Goal: Task Accomplishment & Management: Manage account settings

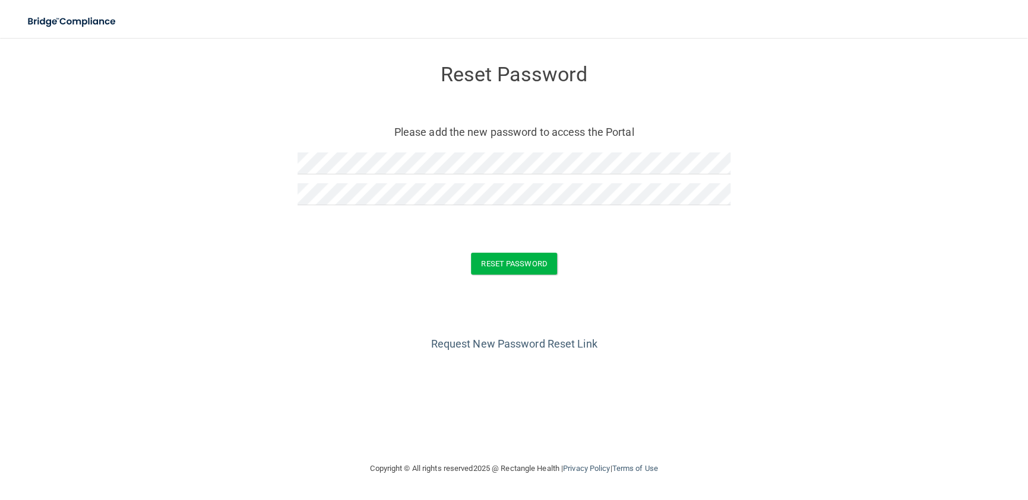
click at [757, 309] on div "Request New Password Reset Link" at bounding box center [514, 323] width 980 height 59
click at [504, 263] on button "Reset Password" at bounding box center [513, 264] width 85 height 22
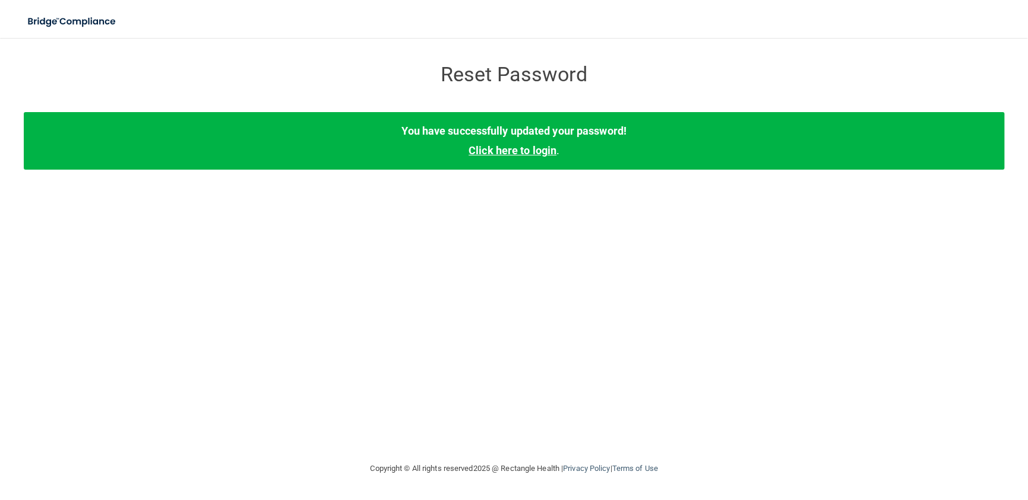
click at [509, 153] on link "Click here to login" at bounding box center [512, 150] width 88 height 12
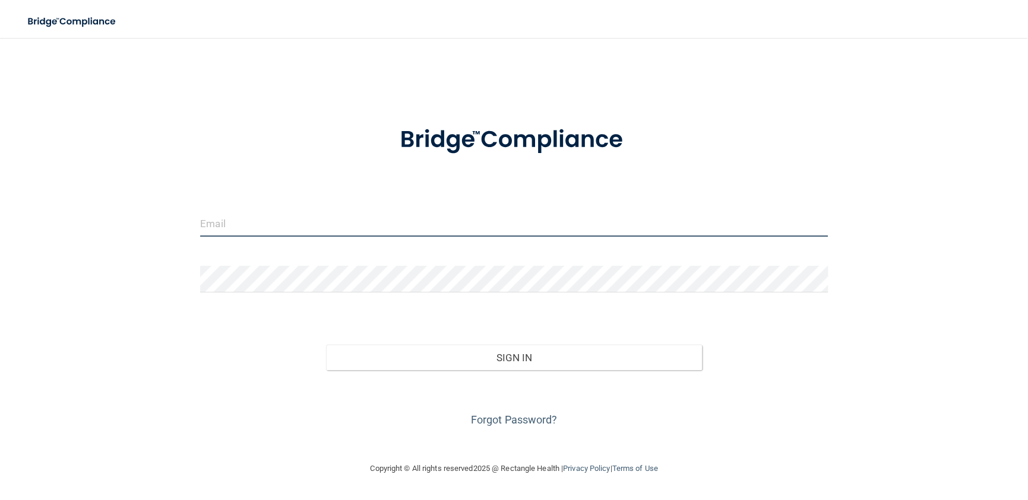
type input "[EMAIL_ADDRESS][DOMAIN_NAME]"
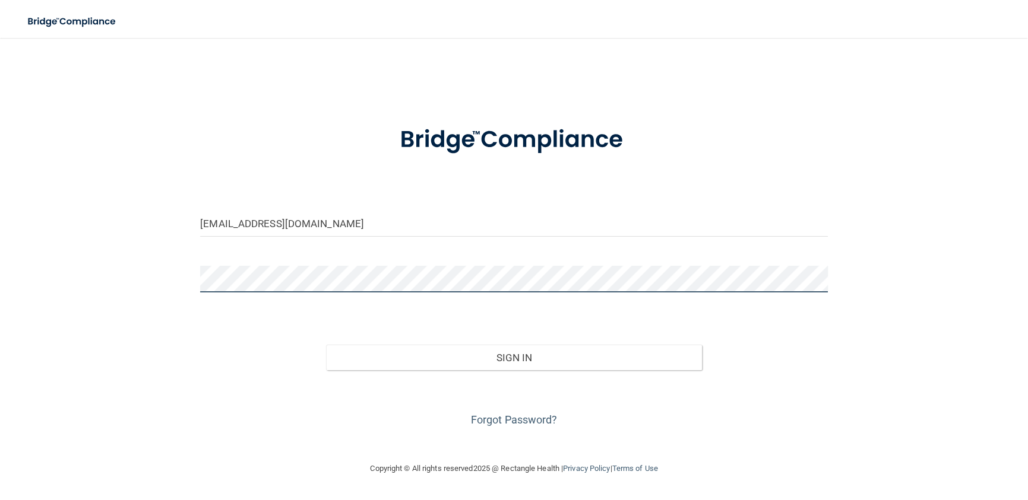
click at [0, 230] on main "[EMAIL_ADDRESS][DOMAIN_NAME] Invalid email/password. You don't have permission …" at bounding box center [514, 269] width 1028 height 462
click at [0, 427] on main "[EMAIL_ADDRESS][DOMAIN_NAME] Invalid email/password. You don't have permission …" at bounding box center [514, 269] width 1028 height 462
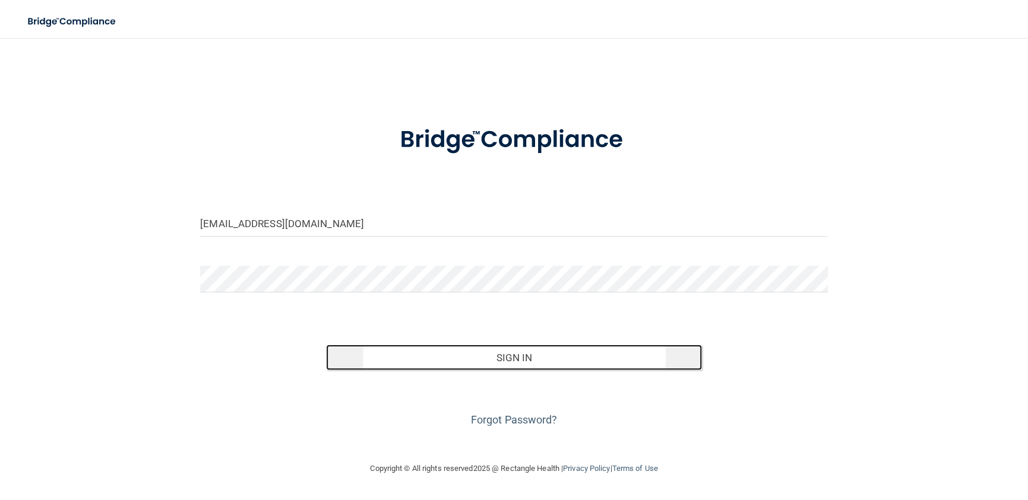
click at [503, 358] on button "Sign In" at bounding box center [514, 358] width 376 height 26
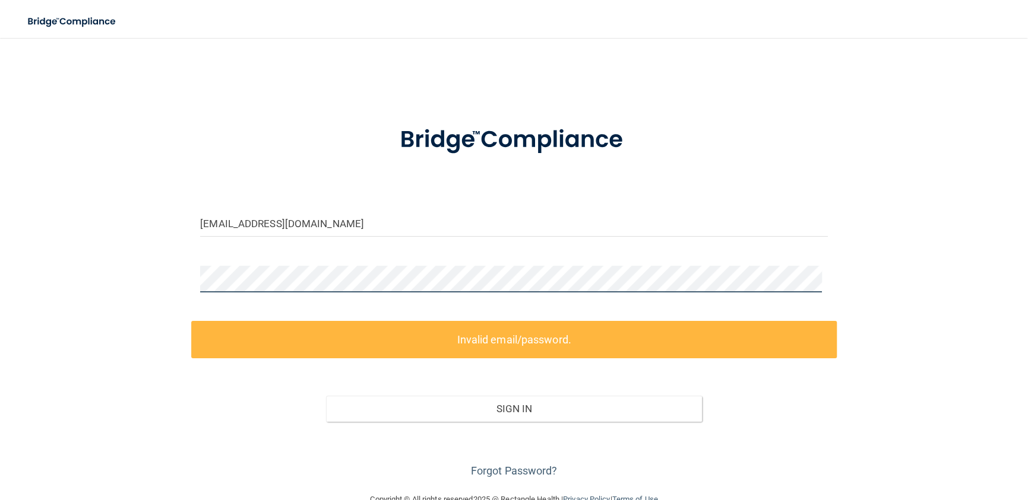
click at [0, 266] on main "[EMAIL_ADDRESS][DOMAIN_NAME] Invalid email/password. You don't have permission …" at bounding box center [514, 269] width 1028 height 462
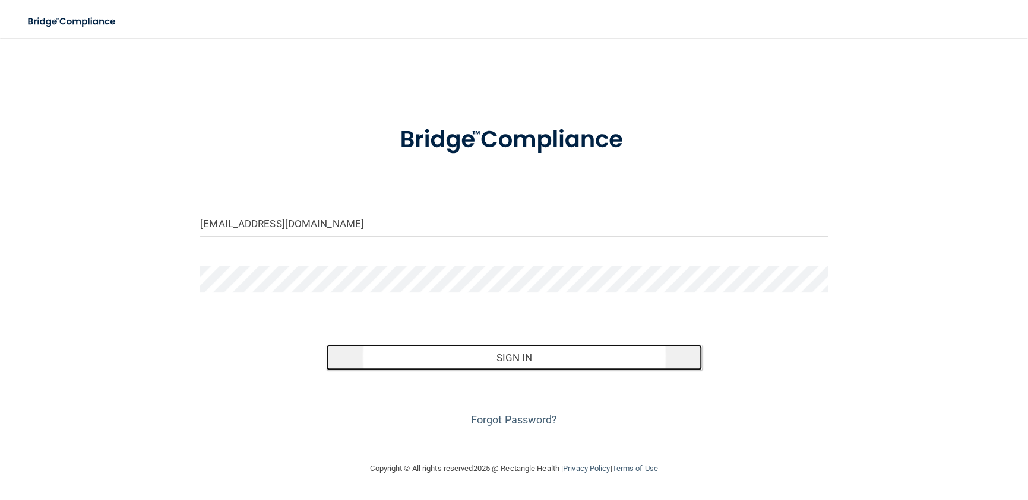
click at [521, 361] on button "Sign In" at bounding box center [514, 358] width 376 height 26
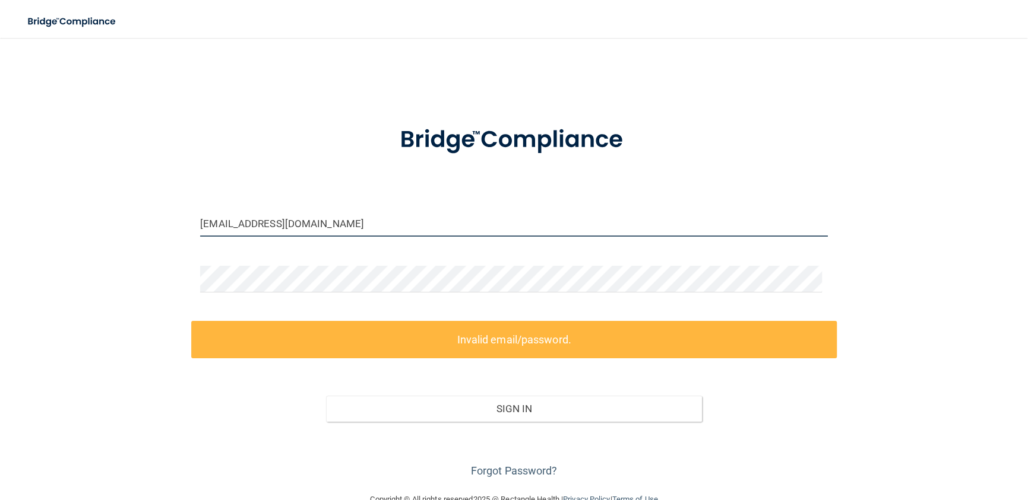
drag, startPoint x: 385, startPoint y: 223, endPoint x: 0, endPoint y: 229, distance: 384.7
click at [0, 229] on main "[EMAIL_ADDRESS][DOMAIN_NAME] Invalid email/password. You don't have permission …" at bounding box center [514, 269] width 1028 height 462
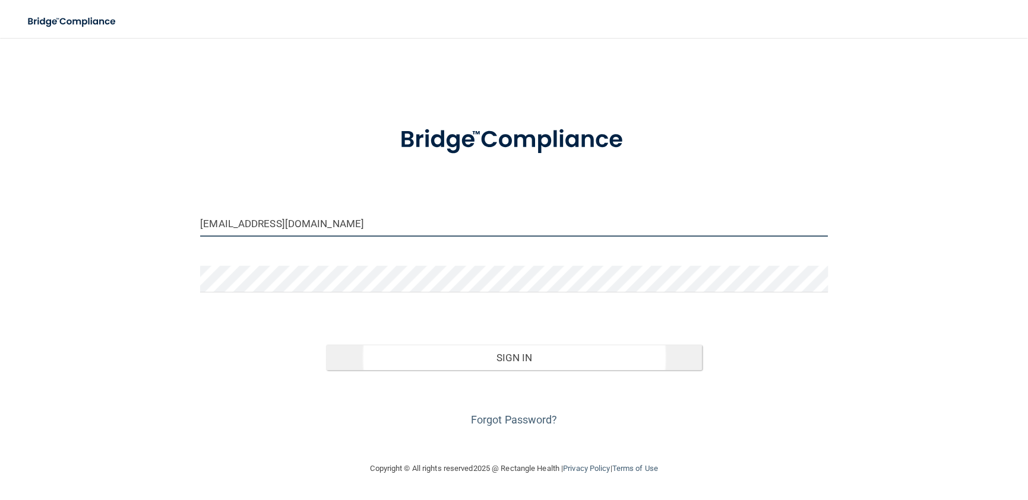
type input "[EMAIL_ADDRESS][DOMAIN_NAME]"
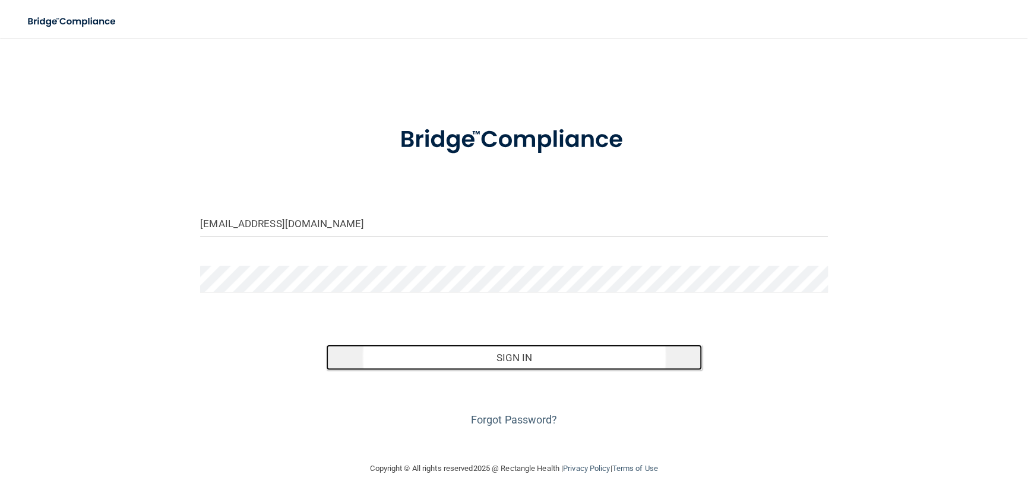
click at [512, 356] on button "Sign In" at bounding box center [514, 358] width 376 height 26
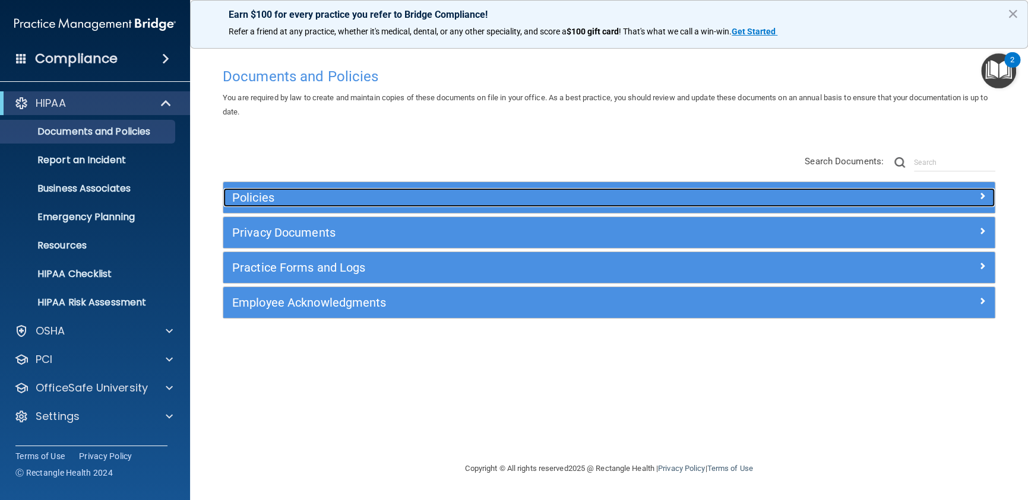
click at [248, 198] on h5 "Policies" at bounding box center [512, 197] width 560 height 13
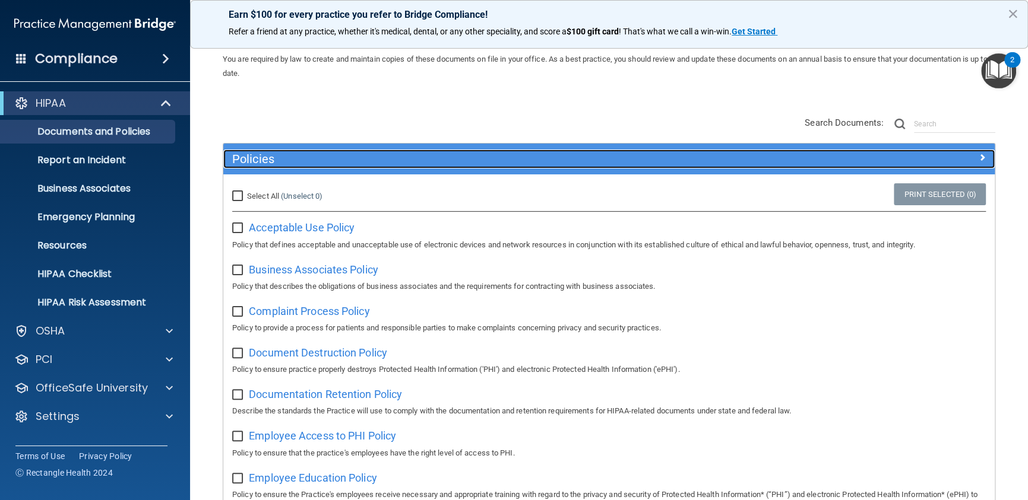
scroll to position [59, 0]
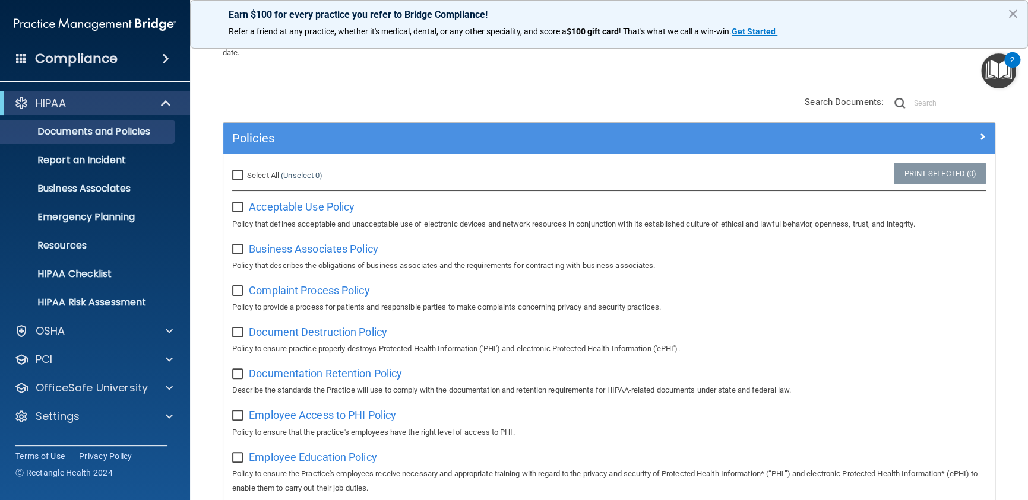
click at [234, 204] on input "checkbox" at bounding box center [239, 207] width 14 height 9
checkbox input "true"
click at [241, 249] on input "checkbox" at bounding box center [239, 249] width 14 height 9
checkbox input "true"
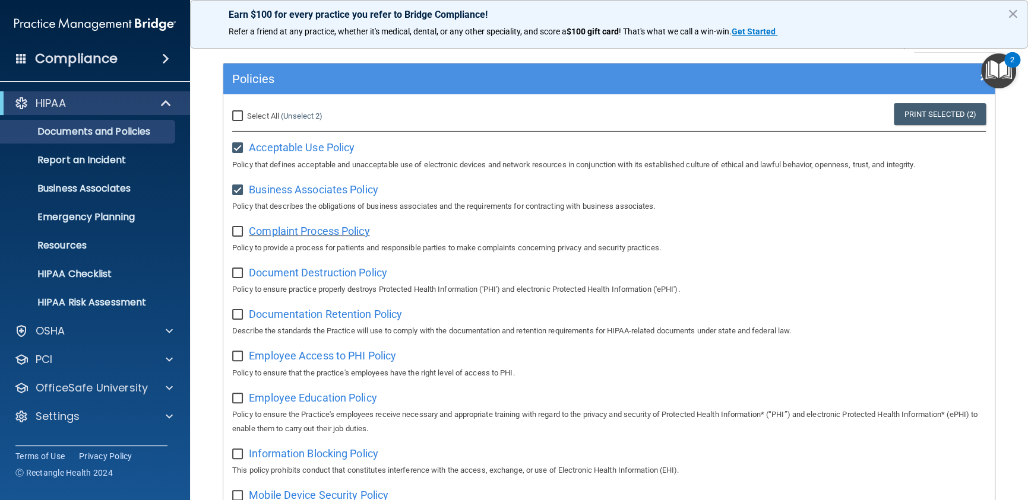
click at [291, 233] on span "Complaint Process Policy" at bounding box center [309, 231] width 121 height 12
click at [236, 233] on input "checkbox" at bounding box center [239, 231] width 14 height 9
checkbox input "true"
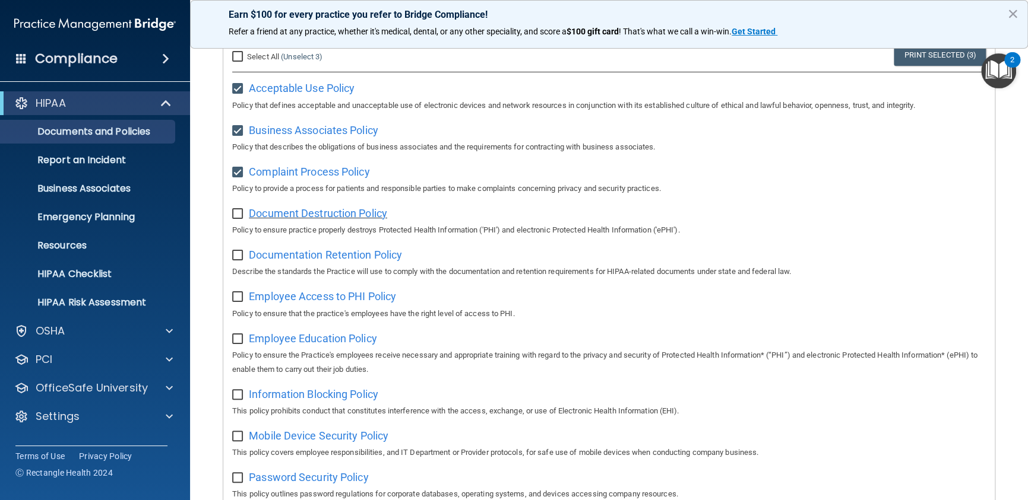
click at [276, 216] on span "Document Destruction Policy" at bounding box center [318, 213] width 138 height 12
click at [236, 213] on input "checkbox" at bounding box center [239, 214] width 14 height 9
checkbox input "true"
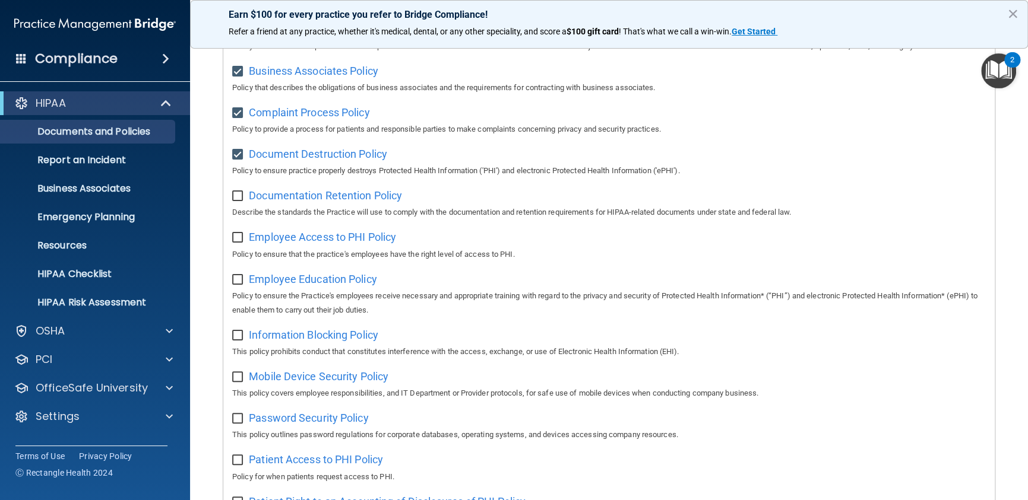
click at [234, 196] on input "checkbox" at bounding box center [239, 196] width 14 height 9
click at [238, 197] on input "checkbox" at bounding box center [239, 196] width 14 height 9
click at [336, 201] on span "Documentation Retention Policy" at bounding box center [325, 195] width 153 height 12
click at [240, 199] on input "checkbox" at bounding box center [239, 196] width 14 height 9
checkbox input "true"
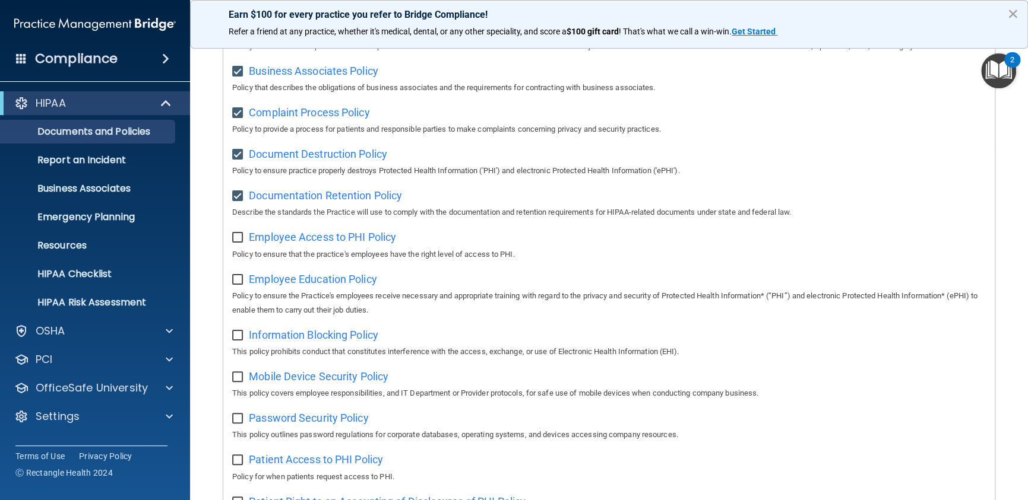
click at [234, 239] on input "checkbox" at bounding box center [239, 237] width 14 height 9
click at [312, 239] on span "Employee Access to PHI Policy" at bounding box center [322, 237] width 147 height 12
click at [236, 239] on input "checkbox" at bounding box center [239, 237] width 14 height 9
checkbox input "true"
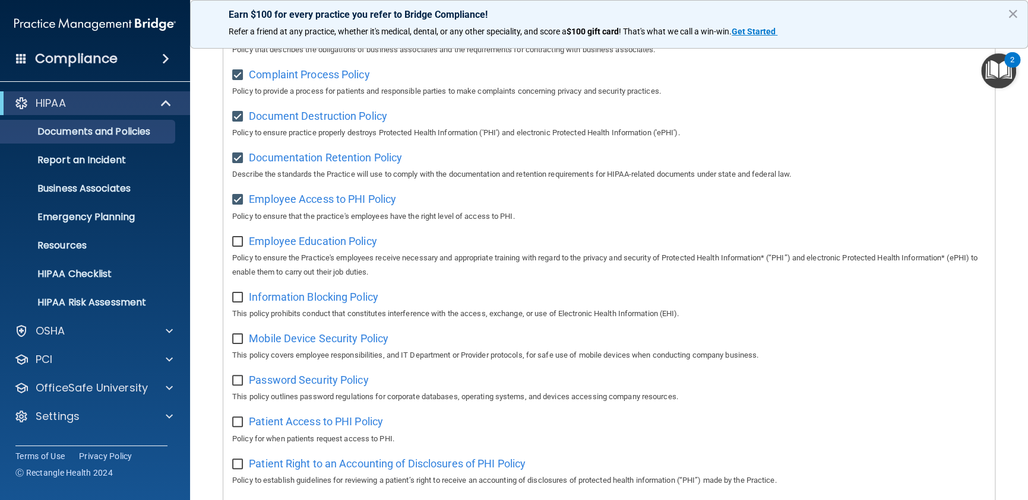
scroll to position [297, 0]
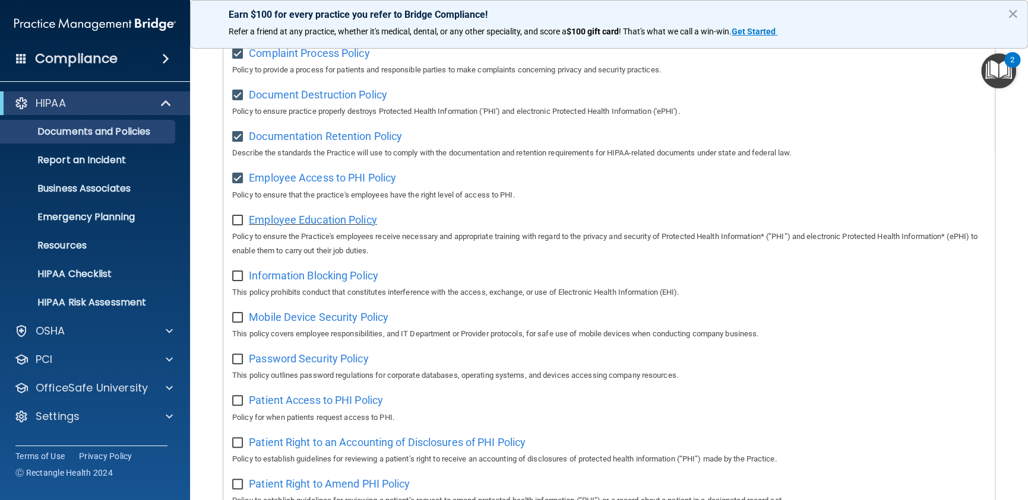
click at [344, 224] on span "Employee Education Policy" at bounding box center [313, 220] width 128 height 12
click at [235, 223] on input "checkbox" at bounding box center [239, 220] width 14 height 9
checkbox input "true"
click at [291, 282] on span "Information Blocking Policy" at bounding box center [313, 276] width 129 height 12
click at [237, 275] on input "checkbox" at bounding box center [239, 276] width 14 height 9
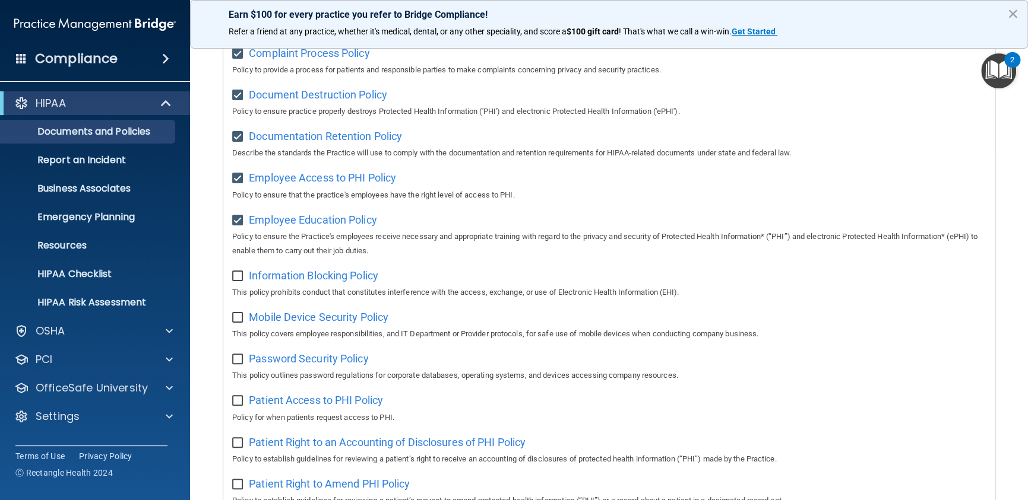
checkbox input "true"
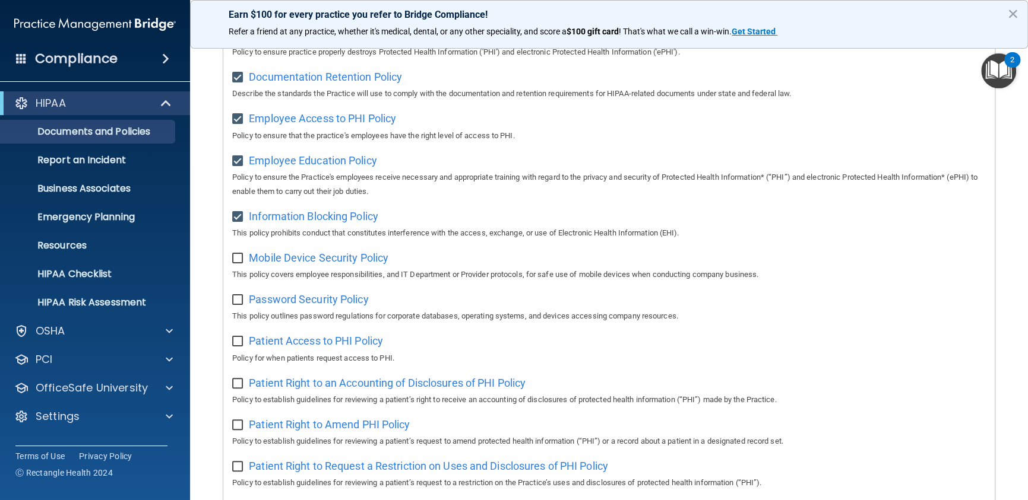
scroll to position [416, 0]
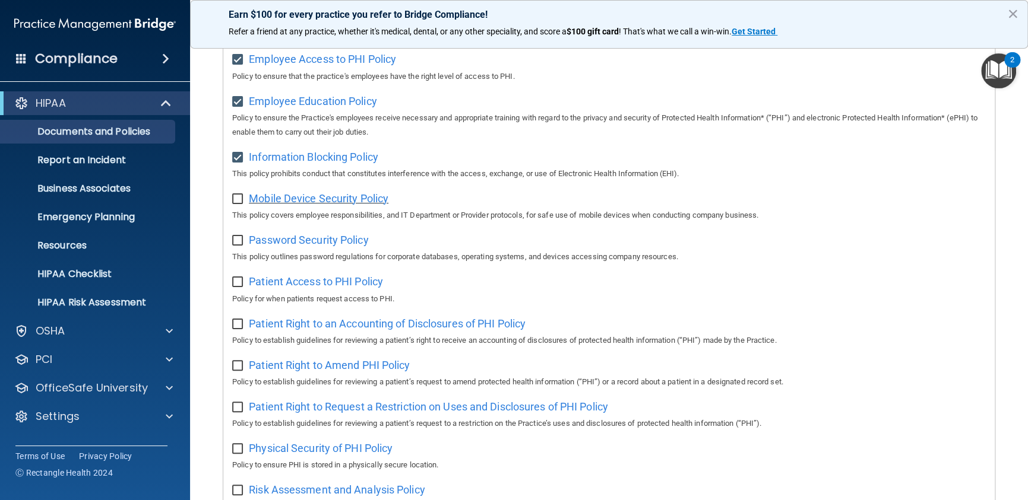
click at [332, 205] on span "Mobile Device Security Policy" at bounding box center [319, 198] width 140 height 12
click at [237, 199] on input "checkbox" at bounding box center [239, 199] width 14 height 9
checkbox input "true"
click at [237, 241] on input "checkbox" at bounding box center [239, 240] width 14 height 9
checkbox input "true"
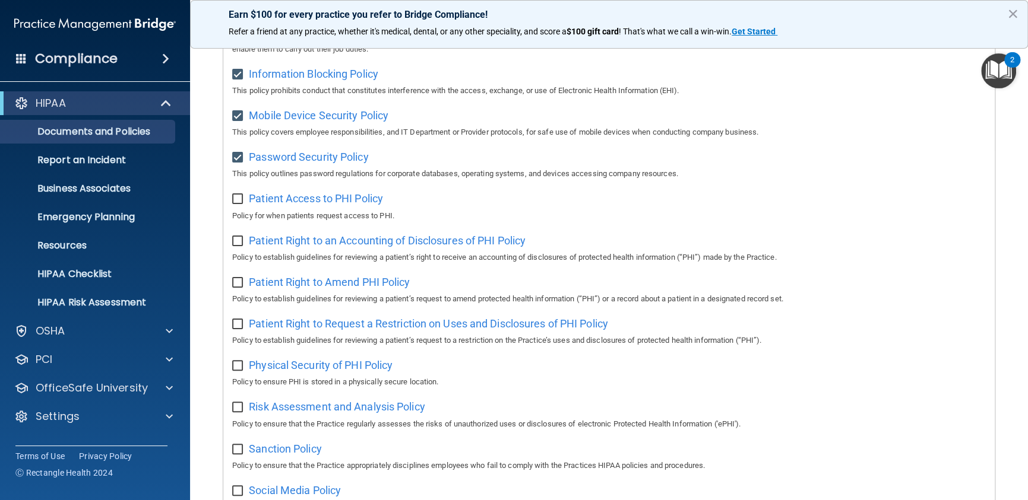
scroll to position [439, 0]
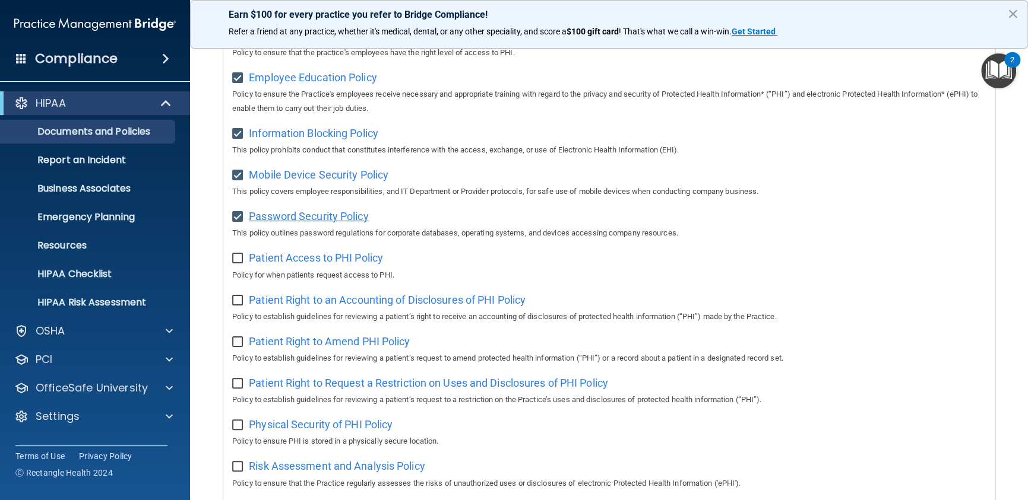
click at [305, 221] on span "Password Security Policy" at bounding box center [308, 216] width 119 height 12
click at [239, 260] on input "checkbox" at bounding box center [239, 258] width 14 height 9
checkbox input "true"
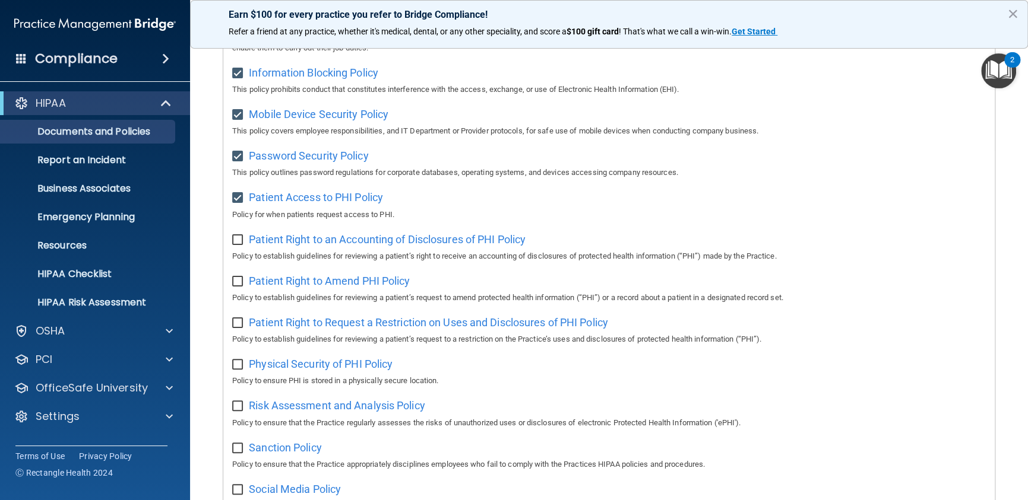
scroll to position [558, 0]
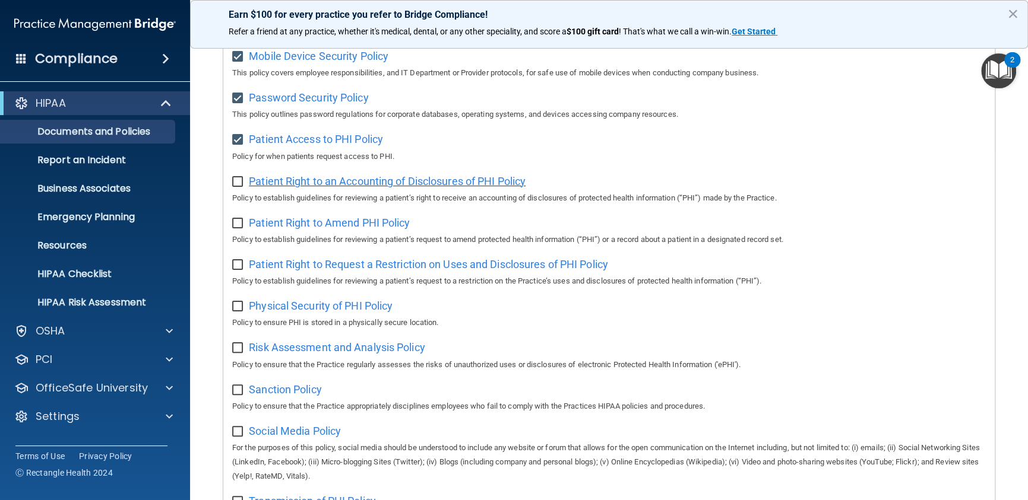
click at [337, 188] on span "Patient Right to an Accounting of Disclosures of PHI Policy" at bounding box center [387, 181] width 277 height 12
click at [233, 183] on input "checkbox" at bounding box center [239, 181] width 14 height 9
checkbox input "true"
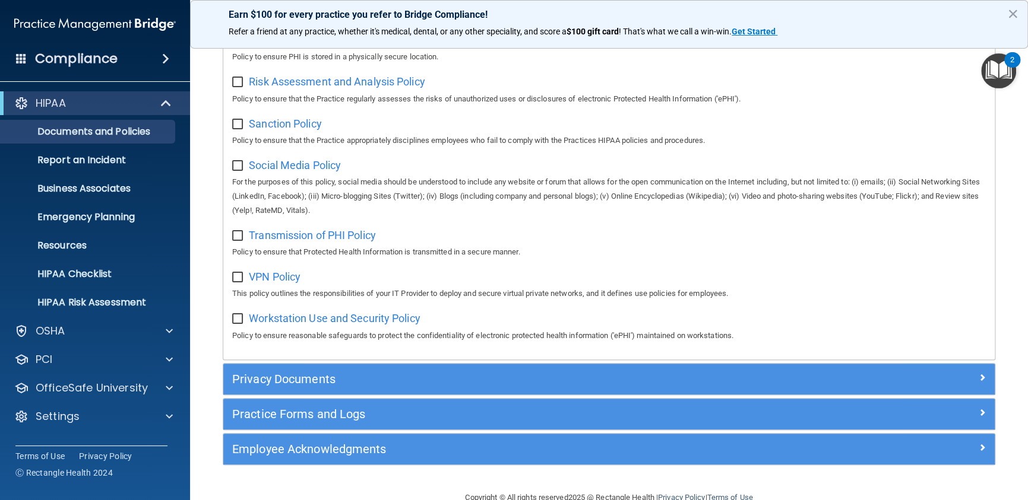
scroll to position [855, 0]
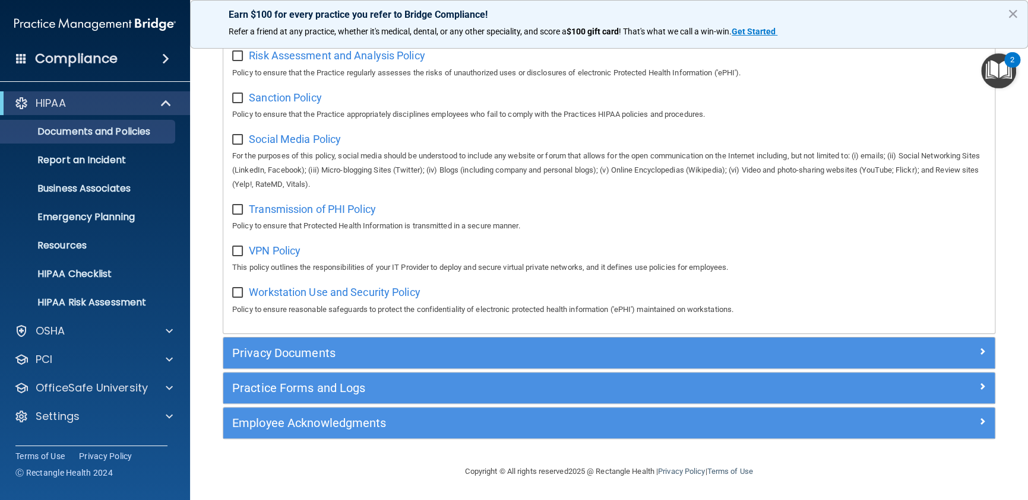
click at [417, 477] on div "Copyright © All rights reserved 2025 @ Rectangle Health | Privacy Policy | Term…" at bounding box center [608, 472] width 433 height 38
